Goal: Task Accomplishment & Management: Use online tool/utility

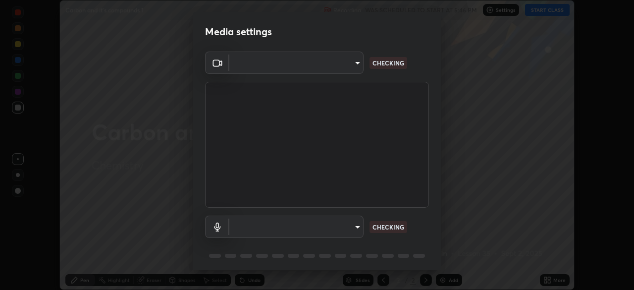
scroll to position [35, 0]
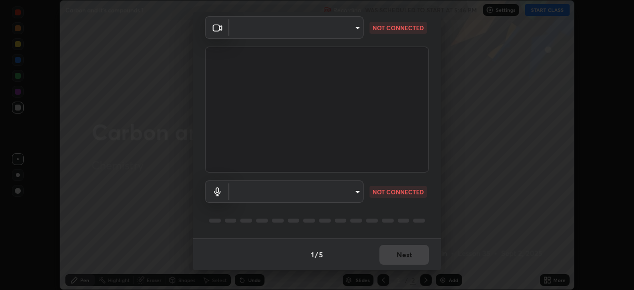
type input "6d46a3bbb121808cbb74c832f71dfccd0f2f4db2e0a8dcefa18edd627fde2ff4"
type input "f6d8e788b0963aafc27e6a1fb7408dcbf301c46dd5a5e5fc7fad7974605062b4"
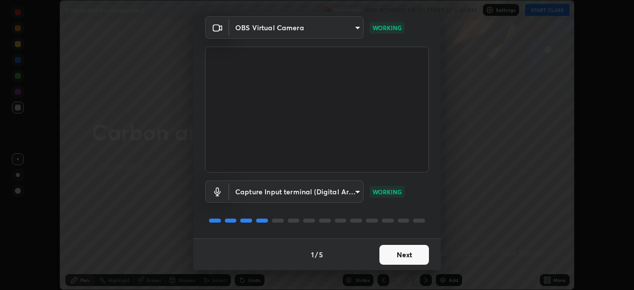
click at [400, 252] on button "Next" at bounding box center [404, 255] width 50 height 20
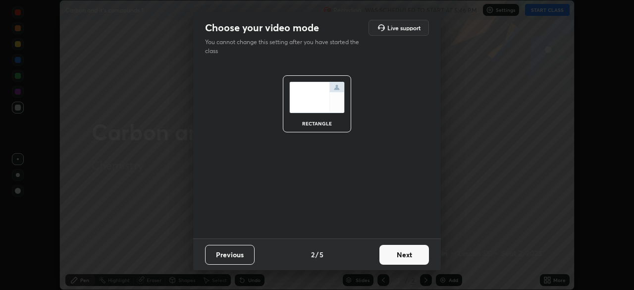
scroll to position [0, 0]
click at [399, 253] on button "Next" at bounding box center [404, 255] width 50 height 20
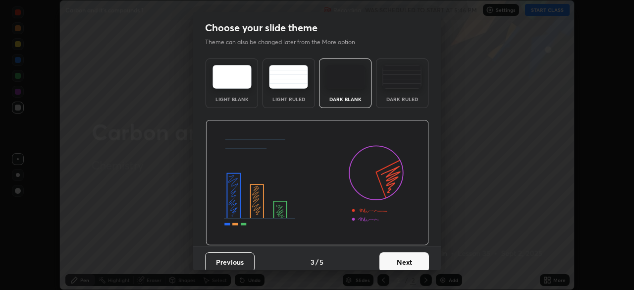
click at [397, 252] on button "Next" at bounding box center [404, 262] width 50 height 20
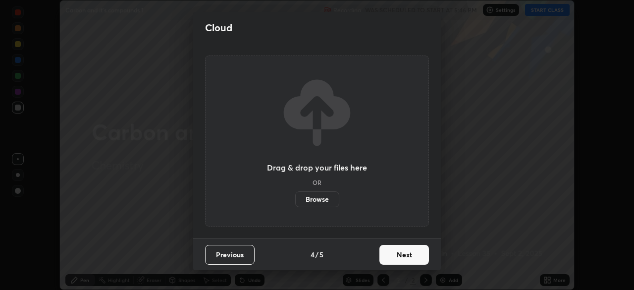
click at [396, 253] on button "Next" at bounding box center [404, 255] width 50 height 20
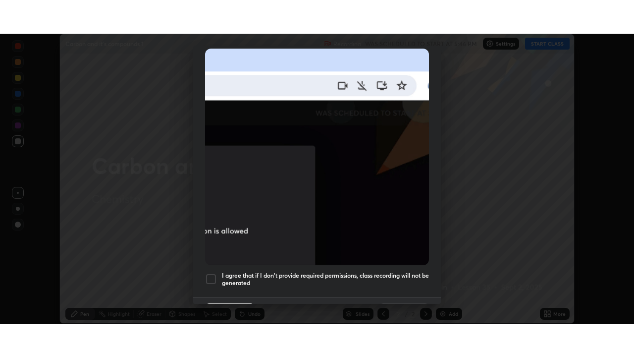
scroll to position [237, 0]
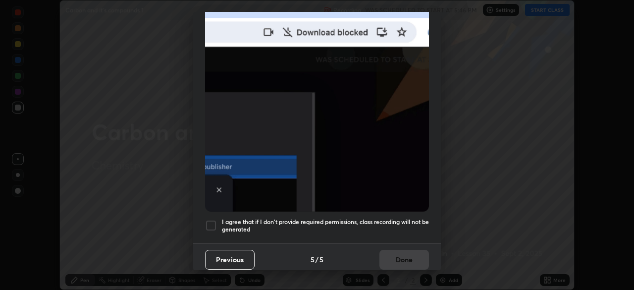
click at [212, 221] on div at bounding box center [211, 225] width 12 height 12
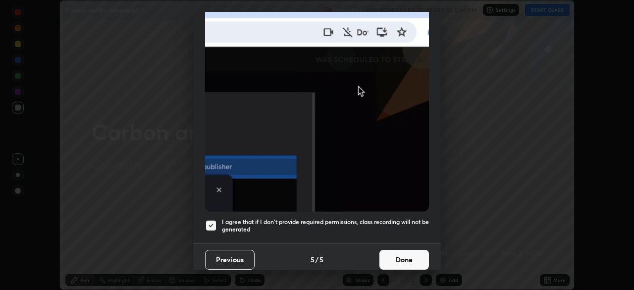
click at [399, 256] on button "Done" at bounding box center [404, 260] width 50 height 20
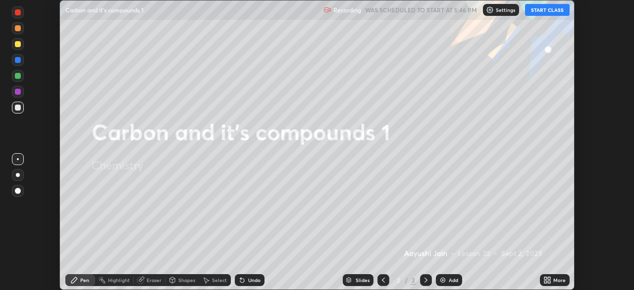
click at [535, 9] on button "START CLASS" at bounding box center [547, 10] width 45 height 12
click at [545, 281] on icon at bounding box center [545, 281] width 2 height 2
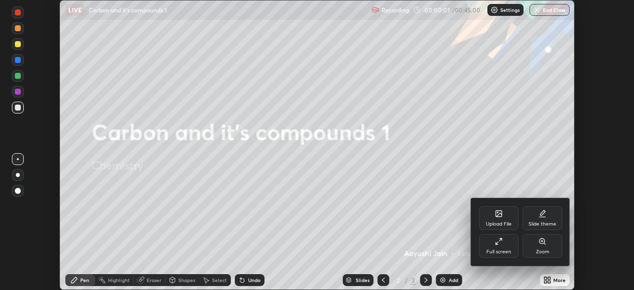
click at [506, 247] on div "Full screen" at bounding box center [499, 246] width 40 height 24
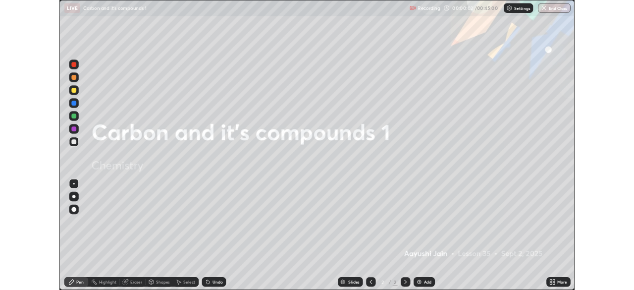
scroll to position [357, 634]
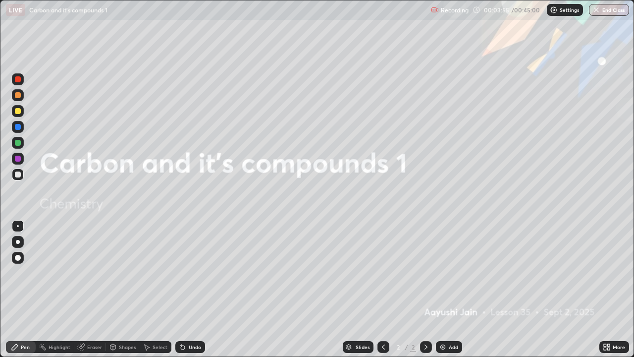
click at [449, 289] on div "Add" at bounding box center [449, 347] width 26 height 12
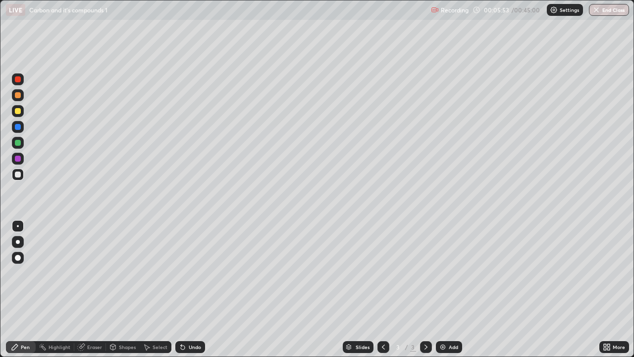
click at [16, 113] on div at bounding box center [18, 111] width 6 height 6
click at [18, 242] on div at bounding box center [18, 242] width 4 height 4
click at [17, 180] on div at bounding box center [18, 174] width 12 height 12
click at [449, 289] on div "Add" at bounding box center [453, 346] width 9 height 5
click at [185, 289] on icon at bounding box center [183, 347] width 8 height 8
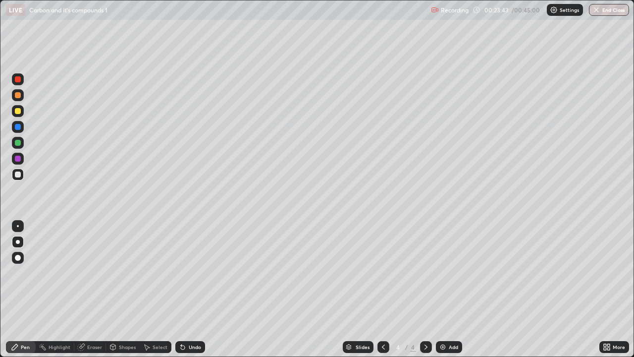
click at [186, 289] on div "Undo" at bounding box center [190, 347] width 30 height 12
click at [185, 289] on div "Undo" at bounding box center [190, 347] width 30 height 12
click at [451, 289] on div "Add" at bounding box center [453, 346] width 9 height 5
click at [192, 289] on div "Undo" at bounding box center [195, 346] width 12 height 5
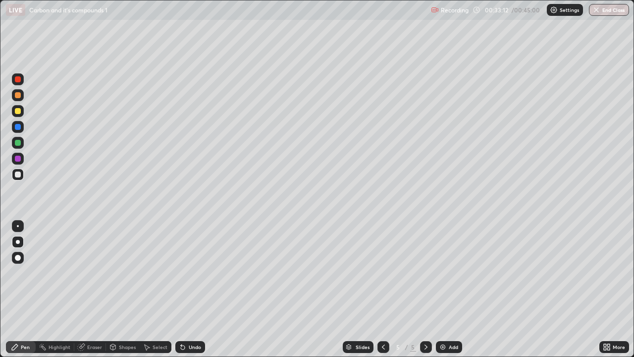
click at [192, 289] on div "Undo" at bounding box center [195, 346] width 12 height 5
click at [194, 289] on div "Undo" at bounding box center [195, 346] width 12 height 5
click at [441, 289] on img at bounding box center [443, 347] width 8 height 8
click at [605, 11] on button "End Class" at bounding box center [609, 10] width 40 height 12
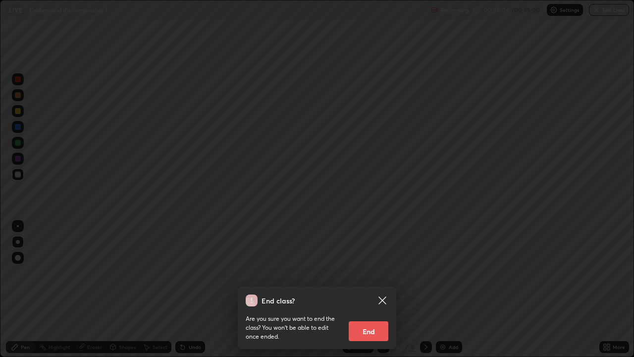
click at [378, 289] on button "End" at bounding box center [369, 331] width 40 height 20
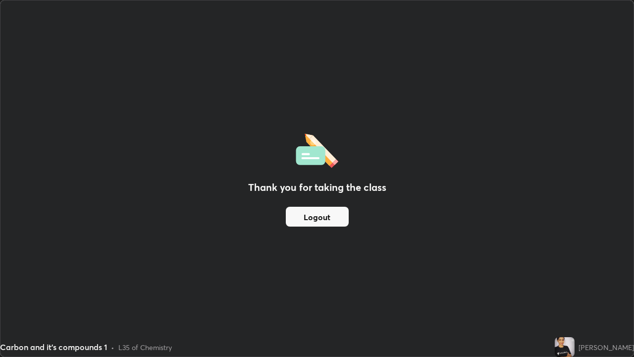
click at [314, 221] on button "Logout" at bounding box center [317, 217] width 63 height 20
click at [318, 216] on button "Logout" at bounding box center [317, 217] width 63 height 20
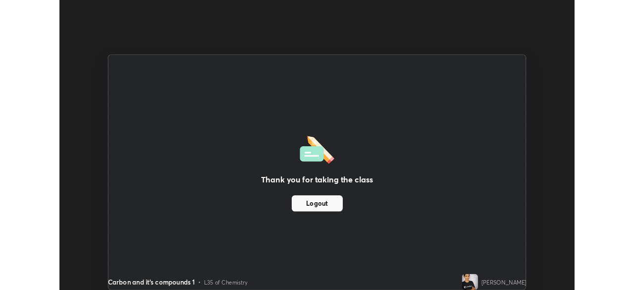
scroll to position [49243, 48898]
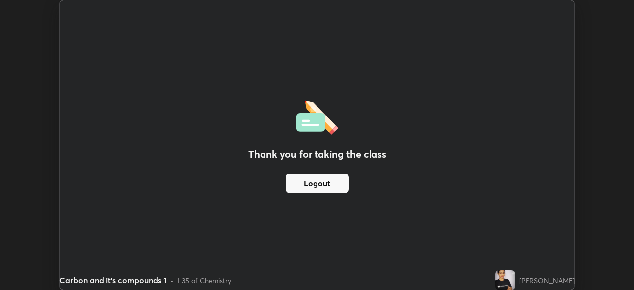
click at [327, 180] on button "Logout" at bounding box center [317, 183] width 63 height 20
click at [320, 173] on button "Logout" at bounding box center [317, 183] width 63 height 20
click at [318, 182] on button "Logout" at bounding box center [317, 183] width 63 height 20
click at [318, 185] on button "Logout" at bounding box center [317, 183] width 63 height 20
